Goal: Transaction & Acquisition: Purchase product/service

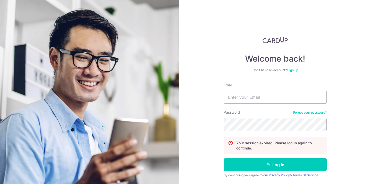
type input "[PERSON_NAME][EMAIL_ADDRESS][DOMAIN_NAME]"
click at [224, 158] on button "Log in" at bounding box center [275, 164] width 103 height 13
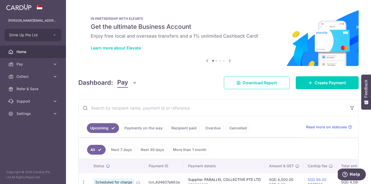
scroll to position [52, 0]
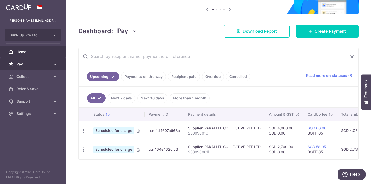
click at [51, 63] on link "Pay" at bounding box center [33, 64] width 66 height 12
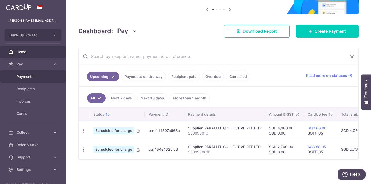
click at [49, 75] on span "Payments" at bounding box center [33, 76] width 34 height 5
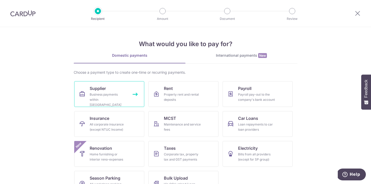
click at [136, 89] on link "Supplier Business payments within Singapore" at bounding box center [109, 94] width 70 height 26
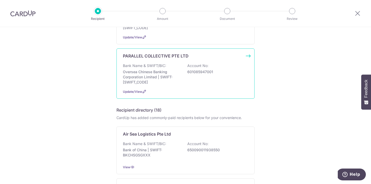
scroll to position [171, 0]
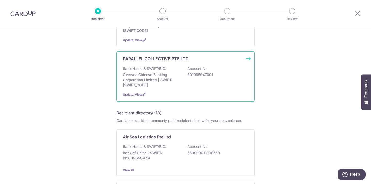
click at [142, 72] on p "Oversea Chinese Banking Corporation Limited | SWIFT: OCBCSGSGXXX" at bounding box center [152, 79] width 58 height 15
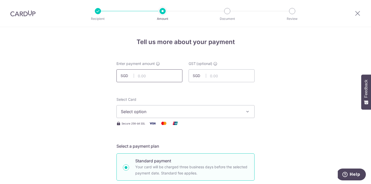
click at [144, 75] on input "text" at bounding box center [149, 75] width 66 height 13
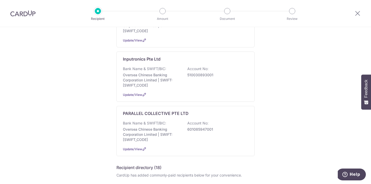
scroll to position [134, 0]
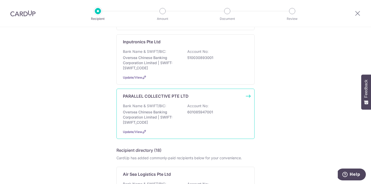
click at [129, 110] on p "Oversea Chinese Banking Corporation Limited | SWIFT: OCBCSGSGXXX" at bounding box center [152, 117] width 58 height 15
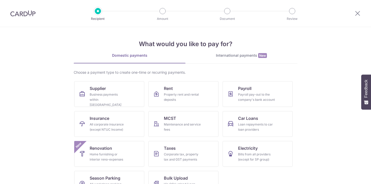
scroll to position [17, 0]
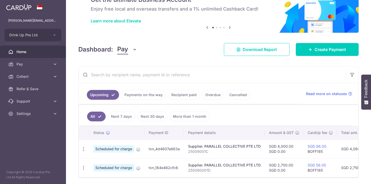
scroll to position [52, 0]
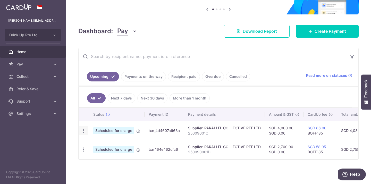
click at [83, 132] on icon "button" at bounding box center [83, 130] width 5 height 5
click at [89, 143] on link "Update payment" at bounding box center [106, 145] width 54 height 12
radio input "true"
type input "4,000.00"
type input "0.00"
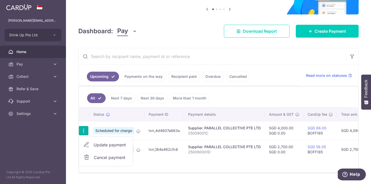
type input "05/09/2025"
type input "25009001C"
type input "BOFF185"
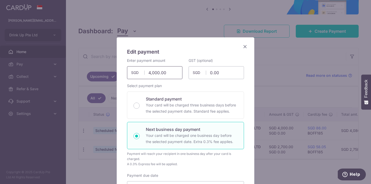
click at [151, 74] on input "4,000.00" at bounding box center [154, 72] width 55 height 13
type input "6,300.00"
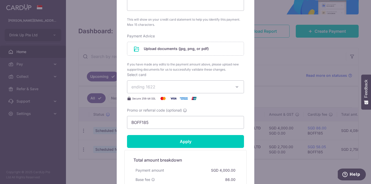
scroll to position [252, 0]
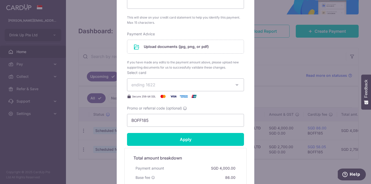
click at [174, 38] on div "Payment Advice Notice of Assessment Giro Payment Plan To change document type, …" at bounding box center [185, 50] width 117 height 39
click at [173, 45] on input "file" at bounding box center [185, 46] width 116 height 13
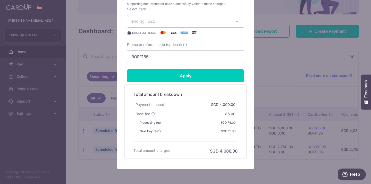
scroll to position [357, 0]
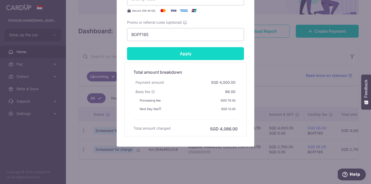
click at [173, 56] on input "Apply" at bounding box center [185, 53] width 117 height 13
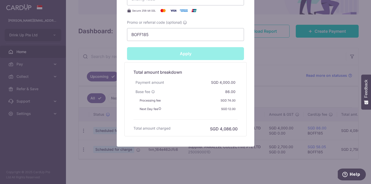
type input "Successfully Applied"
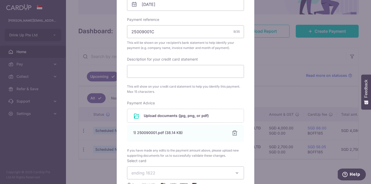
scroll to position [0, 0]
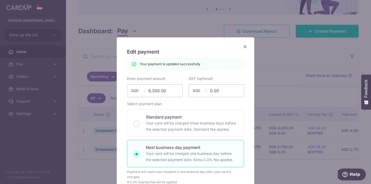
click at [245, 46] on icon "Close" at bounding box center [245, 46] width 6 height 6
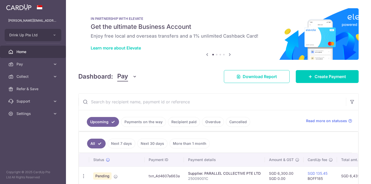
scroll to position [45, 0]
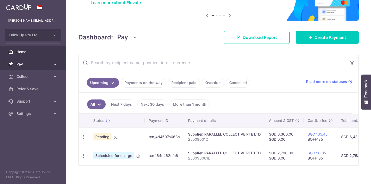
click at [36, 65] on span "Pay" at bounding box center [33, 64] width 34 height 5
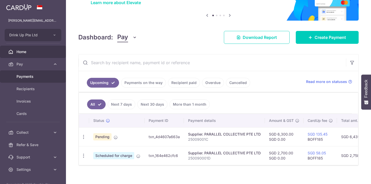
click at [35, 75] on span "Payments" at bounding box center [33, 76] width 34 height 5
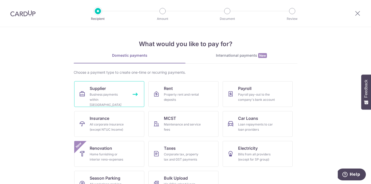
click at [92, 82] on link "Supplier Business payments within [GEOGRAPHIC_DATA]" at bounding box center [109, 94] width 70 height 26
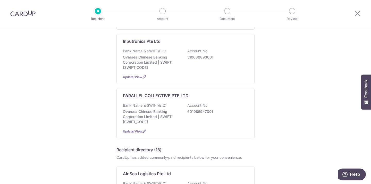
scroll to position [179, 0]
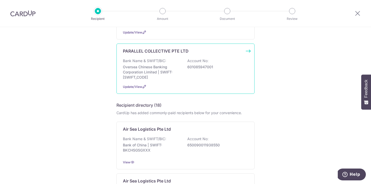
click at [127, 69] on p "Oversea Chinese Banking Corporation Limited | SWIFT: OCBCSGSGXXX" at bounding box center [152, 71] width 58 height 15
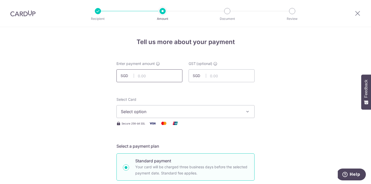
click at [136, 75] on input "text" at bounding box center [149, 75] width 66 height 13
click at [18, 14] on img at bounding box center [22, 13] width 25 height 6
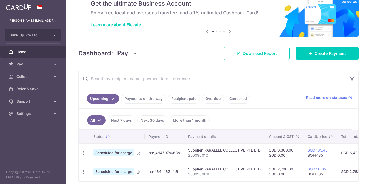
scroll to position [45, 0]
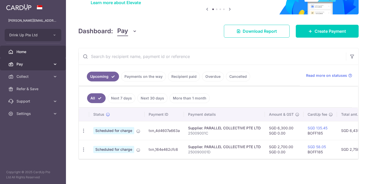
click at [45, 66] on span "Pay" at bounding box center [33, 64] width 34 height 5
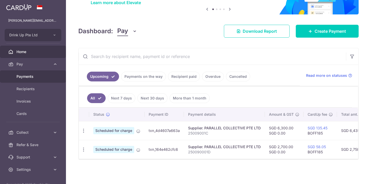
click at [43, 74] on span "Payments" at bounding box center [33, 76] width 34 height 5
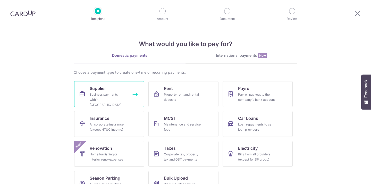
click at [98, 93] on div "Business payments within Singapore" at bounding box center [108, 99] width 37 height 15
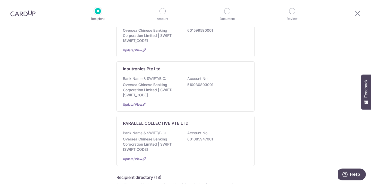
scroll to position [108, 0]
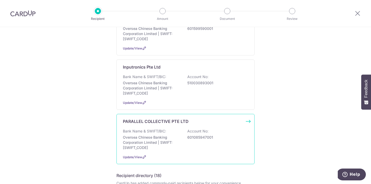
click at [153, 135] on p "Oversea Chinese Banking Corporation Limited | SWIFT: [SWIFT_CODE]" at bounding box center [152, 142] width 58 height 15
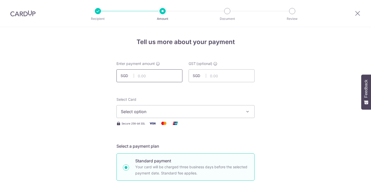
click at [138, 75] on input "text" at bounding box center [149, 75] width 66 height 13
type input "10,000.00"
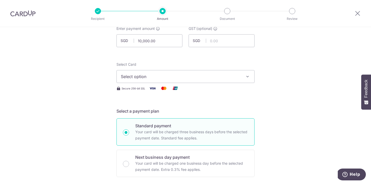
scroll to position [38, 0]
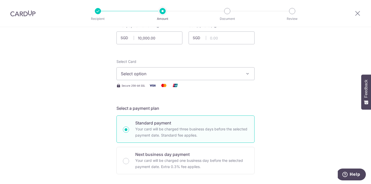
click at [135, 77] on button "Select option" at bounding box center [185, 73] width 138 height 13
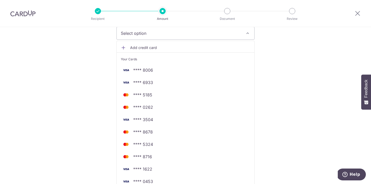
scroll to position [92, 0]
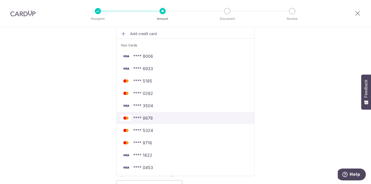
click at [128, 121] on link "**** 8678" at bounding box center [186, 118] width 138 height 12
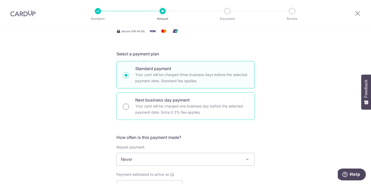
click at [126, 105] on input "Next business day payment Your card will be charged one business day before the…" at bounding box center [126, 107] width 6 height 6
radio input "true"
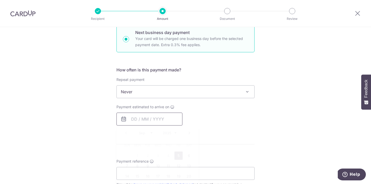
click at [133, 118] on input "text" at bounding box center [149, 119] width 66 height 13
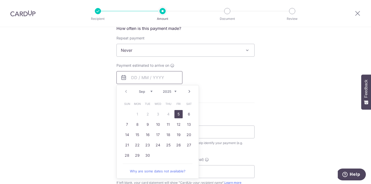
scroll to position [226, 0]
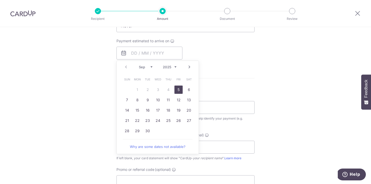
click at [181, 87] on link "5" at bounding box center [178, 90] width 8 height 8
type input "[DATE]"
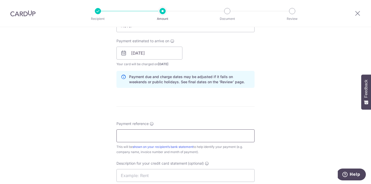
click at [131, 139] on input "Payment reference" at bounding box center [185, 135] width 138 height 13
type input "2"
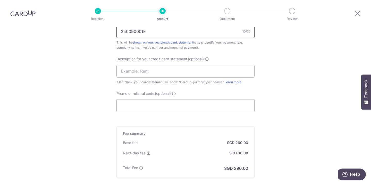
scroll to position [339, 0]
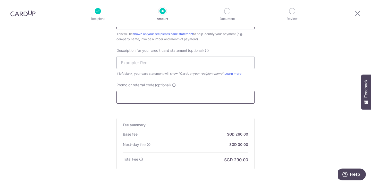
type input "250090001E"
click at [146, 98] on input "Promo or referral code (optional)" at bounding box center [185, 97] width 138 height 13
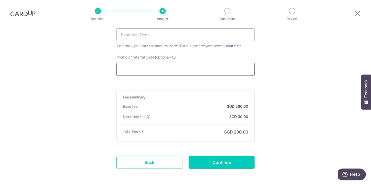
scroll to position [390, 0]
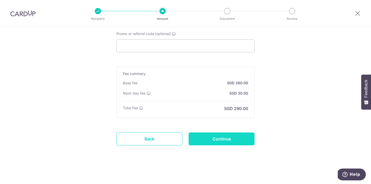
click at [208, 138] on input "Continue" at bounding box center [222, 138] width 66 height 13
type input "Create Schedule"
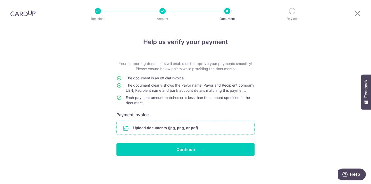
click at [153, 135] on input "file" at bounding box center [186, 127] width 138 height 13
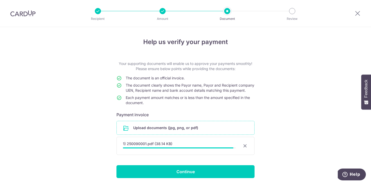
scroll to position [22, 0]
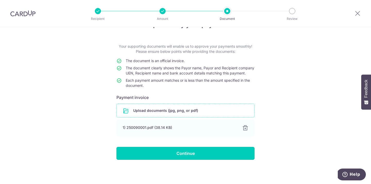
click at [149, 152] on input "Continue" at bounding box center [185, 153] width 138 height 13
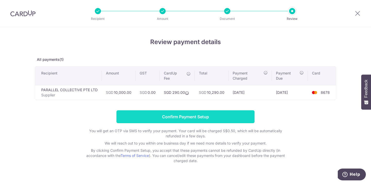
click at [128, 114] on input "Confirm Payment Setup" at bounding box center [185, 116] width 138 height 13
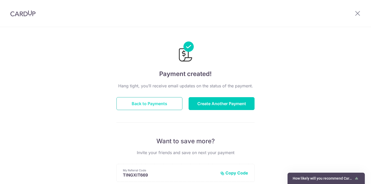
click at [129, 98] on button "Back to Payments" at bounding box center [149, 103] width 66 height 13
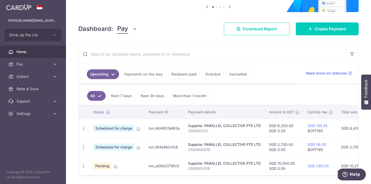
scroll to position [70, 0]
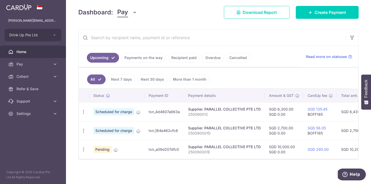
drag, startPoint x: 180, startPoint y: 150, endPoint x: 149, endPoint y: 150, distance: 31.2
click at [149, 150] on td "txn_a09d207dfc0" at bounding box center [164, 149] width 39 height 19
copy td "txn_a09d207dfc0"
click at [43, 66] on span "Pay" at bounding box center [33, 64] width 34 height 5
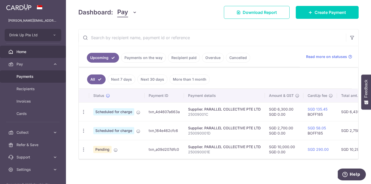
click at [43, 76] on span "Payments" at bounding box center [33, 76] width 34 height 5
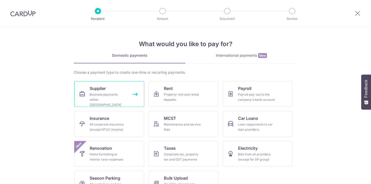
click at [123, 88] on link "Supplier Business payments within Singapore" at bounding box center [109, 94] width 70 height 26
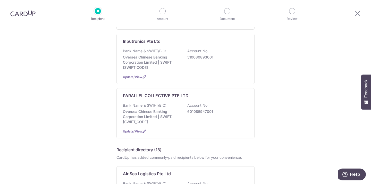
scroll to position [156, 0]
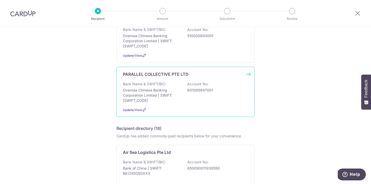
click at [147, 89] on p "Oversea Chinese Banking Corporation Limited | SWIFT: OCBCSGSGXXX" at bounding box center [152, 95] width 58 height 15
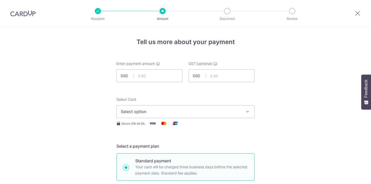
click at [151, 79] on input "text" at bounding box center [149, 75] width 66 height 13
type input "6,000.00"
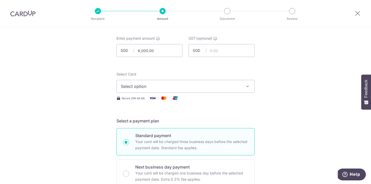
click at [126, 90] on button "Select option" at bounding box center [185, 86] width 138 height 13
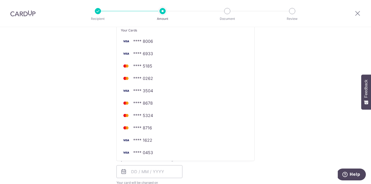
scroll to position [110, 0]
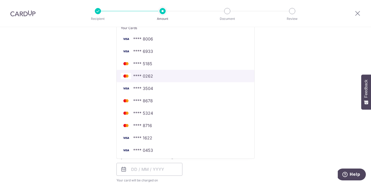
click at [136, 74] on span "**** 0262" at bounding box center [143, 76] width 20 height 6
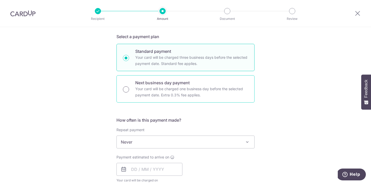
click at [123, 91] on input "Next business day payment Your card will be charged one business day before the…" at bounding box center [126, 89] width 6 height 6
radio input "true"
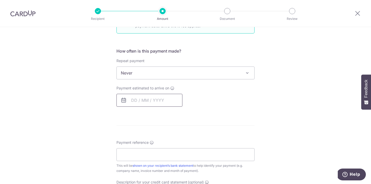
click at [134, 101] on input "text" at bounding box center [149, 100] width 66 height 13
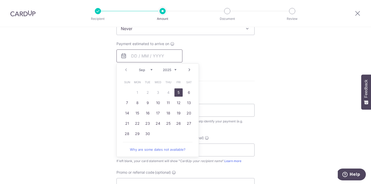
scroll to position [226, 0]
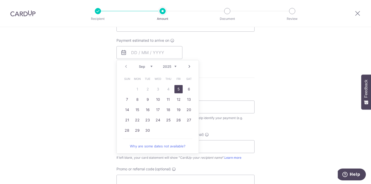
click at [177, 87] on link "5" at bounding box center [178, 89] width 8 height 8
type input "[DATE]"
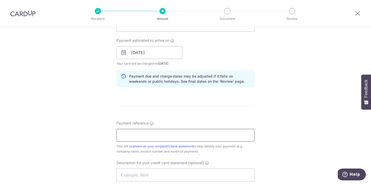
click at [147, 136] on input "Payment reference" at bounding box center [185, 135] width 138 height 13
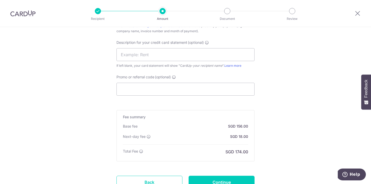
scroll to position [370, 0]
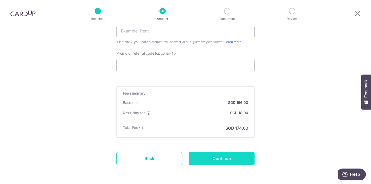
type input "25009004A"
click at [201, 159] on input "Continue" at bounding box center [222, 158] width 66 height 13
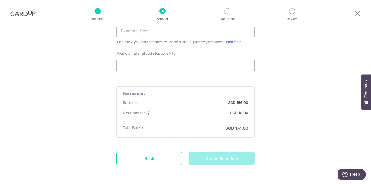
type input "Create Schedule"
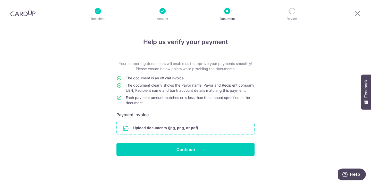
click at [128, 129] on input "file" at bounding box center [186, 127] width 138 height 13
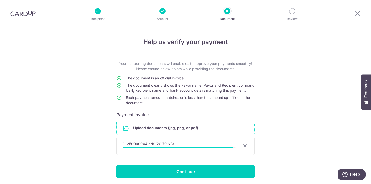
scroll to position [22, 0]
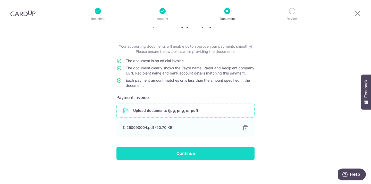
click at [158, 153] on input "Continue" at bounding box center [185, 153] width 138 height 13
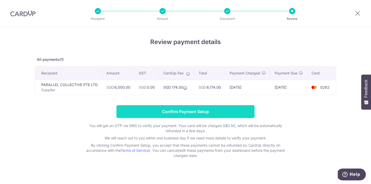
click at [150, 111] on input "Confirm Payment Setup" at bounding box center [185, 111] width 138 height 13
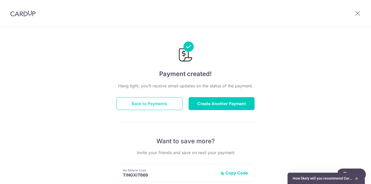
click at [150, 99] on button "Back to Payments" at bounding box center [149, 103] width 66 height 13
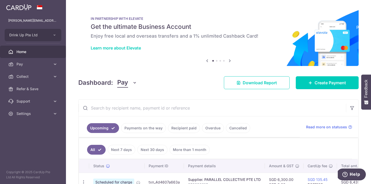
scroll to position [89, 0]
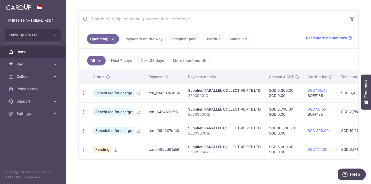
drag, startPoint x: 180, startPoint y: 149, endPoint x: 147, endPoint y: 149, distance: 33.3
click at [147, 149] on td "txn_0486cd61e58" at bounding box center [164, 149] width 39 height 19
copy td "txn_0486cd61e58"
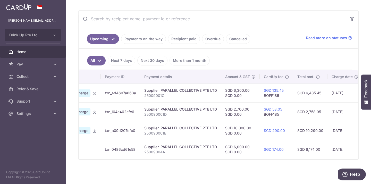
scroll to position [0, 81]
